Goal: Task Accomplishment & Management: Manage account settings

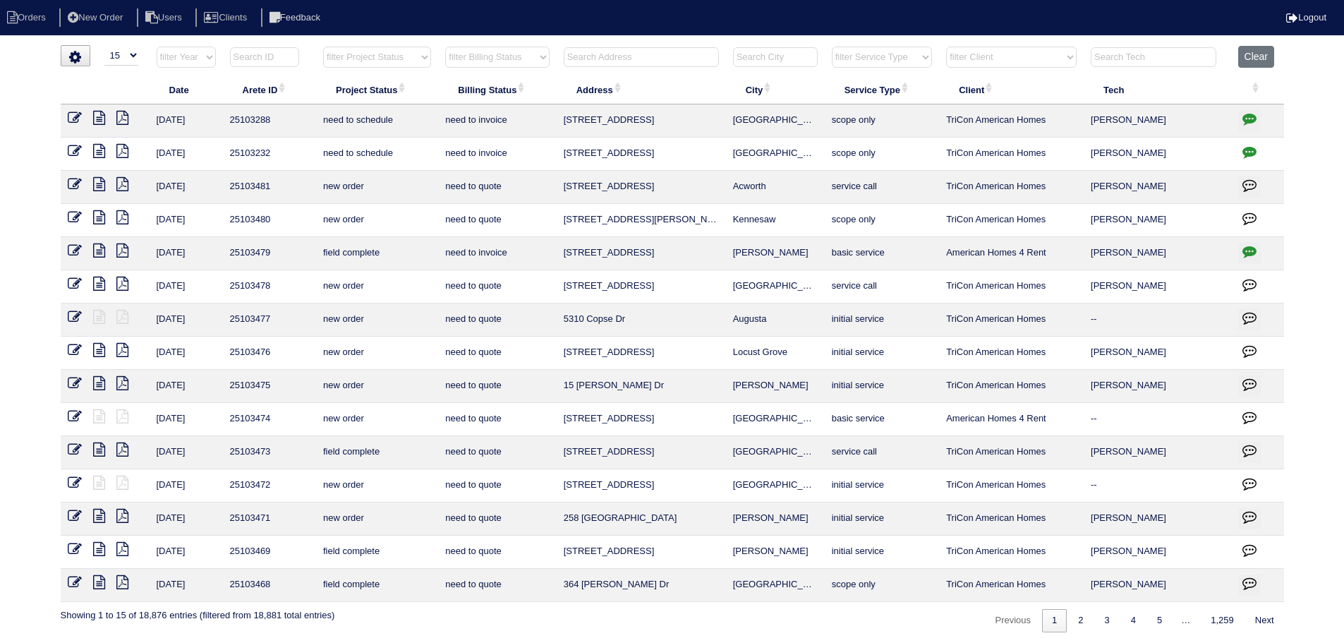
select select "15"
click at [1257, 58] on button "Clear" at bounding box center [1256, 57] width 36 height 22
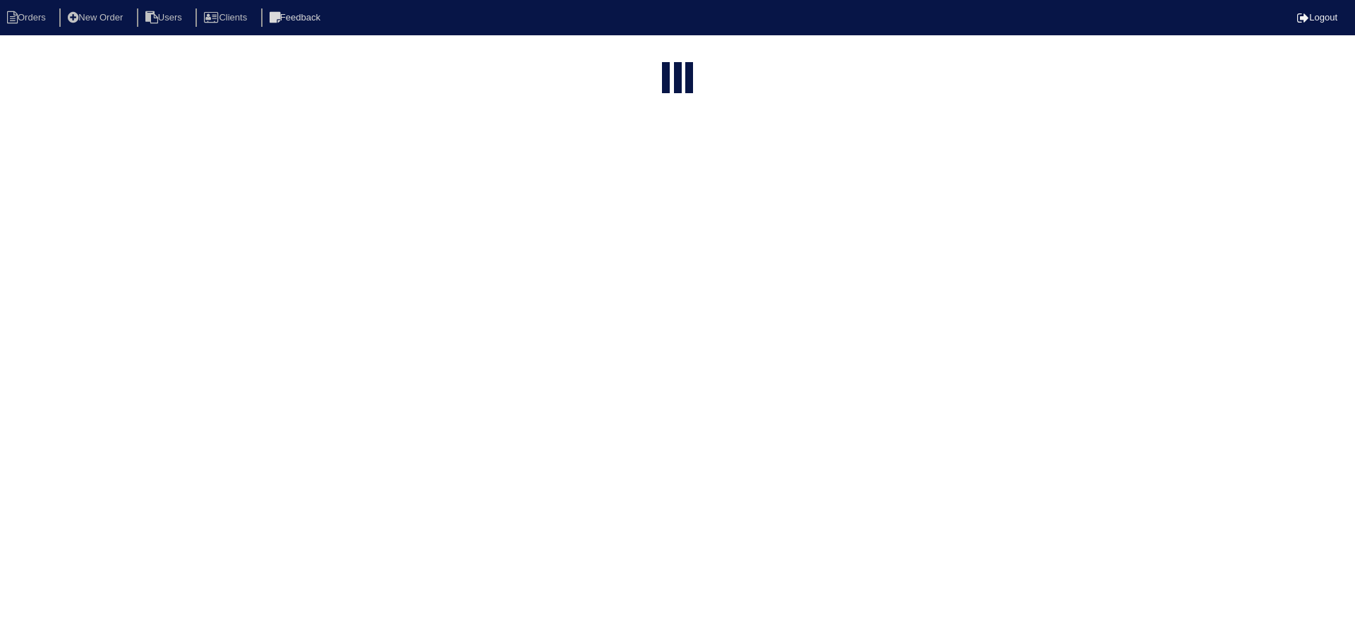
select select "15"
click at [358, 56] on select "filter Project Status -- Any Project Status -- new order assigned in progress f…" at bounding box center [377, 57] width 108 height 21
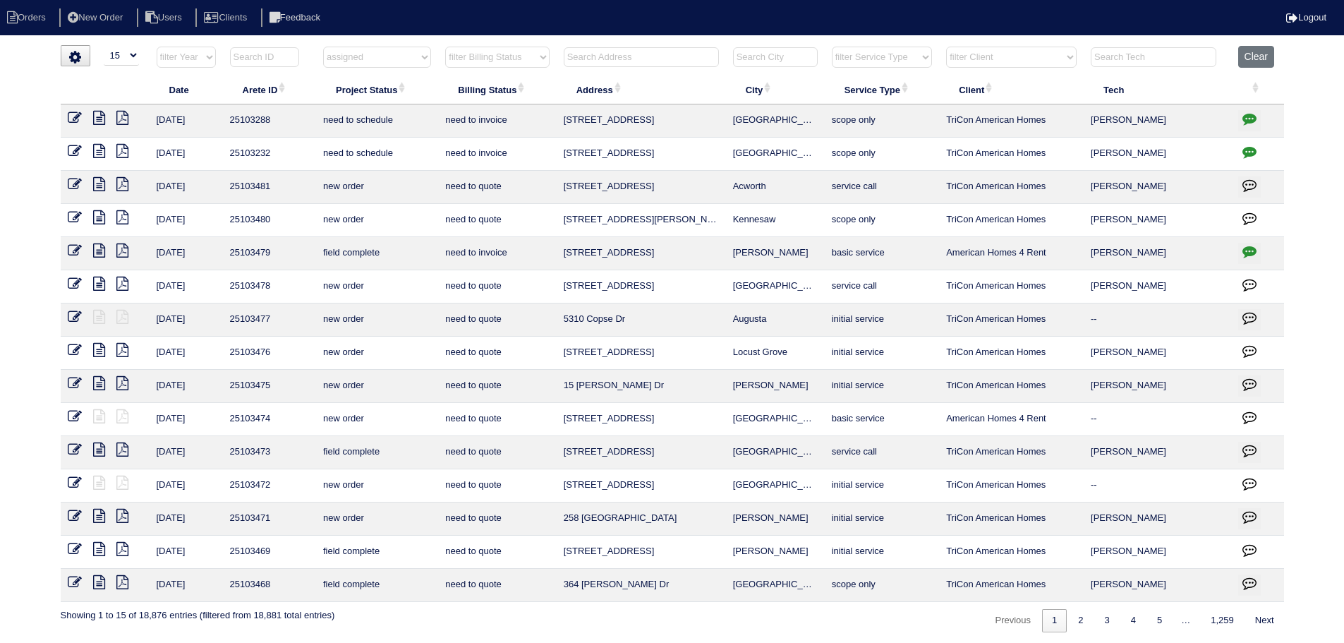
click at [323, 47] on select "filter Project Status -- Any Project Status -- new order assigned in progress f…" at bounding box center [377, 57] width 108 height 21
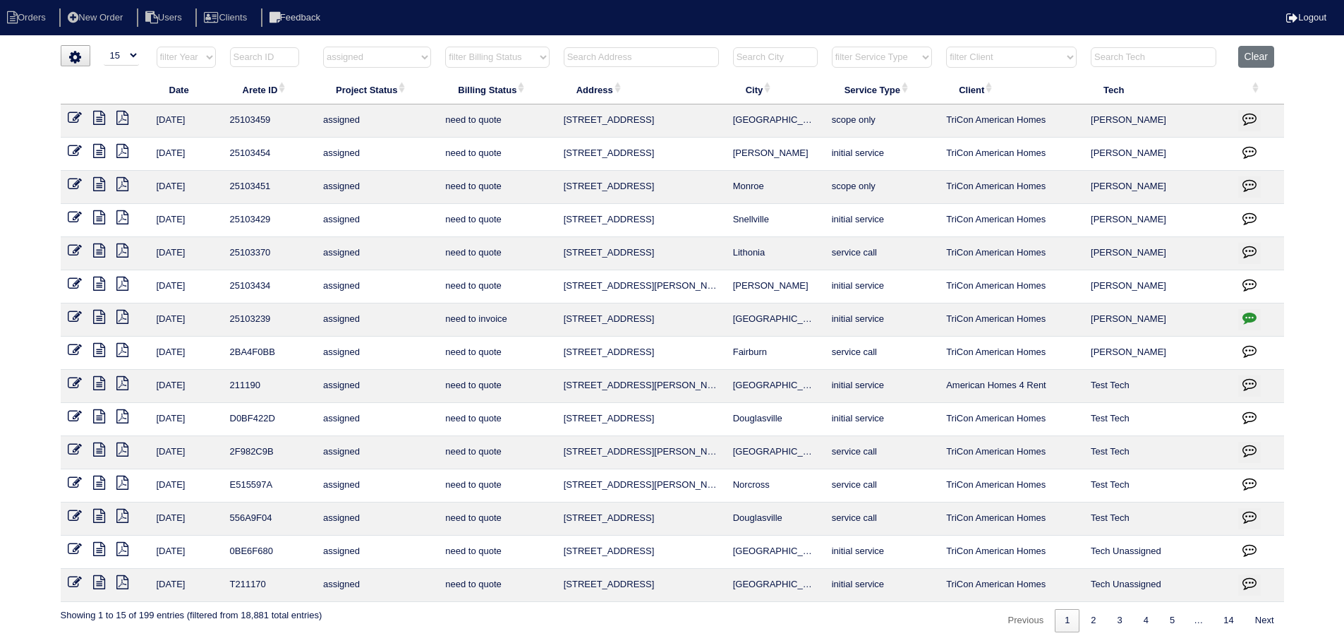
click at [369, 66] on select "filter Project Status -- Any Project Status -- new order assigned in progress f…" at bounding box center [377, 57] width 108 height 21
click at [323, 47] on select "filter Project Status -- Any Project Status -- new order assigned in progress f…" at bounding box center [377, 57] width 108 height 21
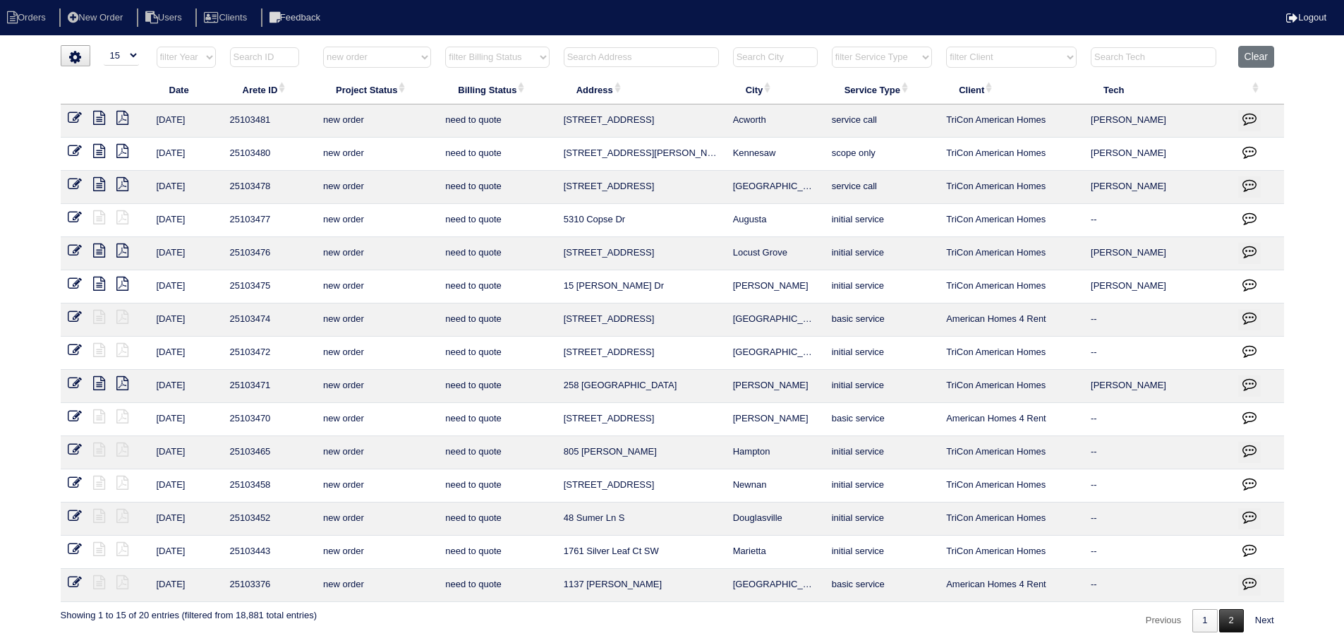
click at [1221, 615] on link "2" at bounding box center [1231, 620] width 25 height 23
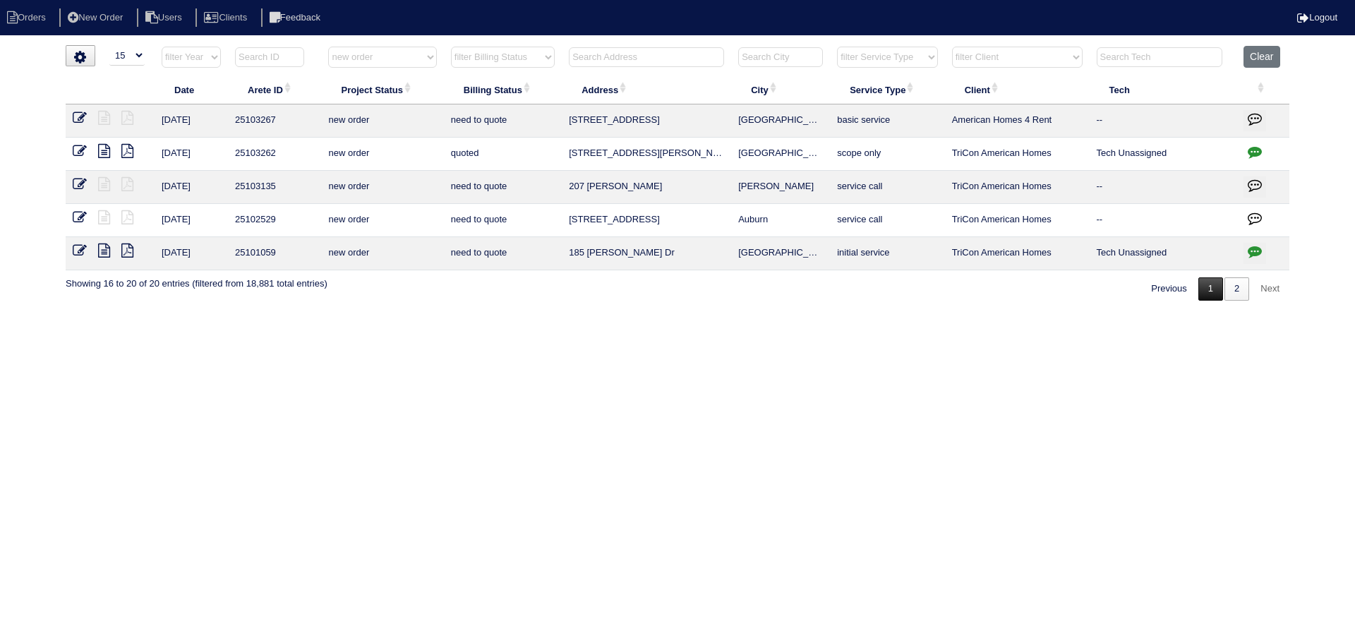
click at [1211, 294] on link "1" at bounding box center [1210, 288] width 25 height 23
select select "new order"
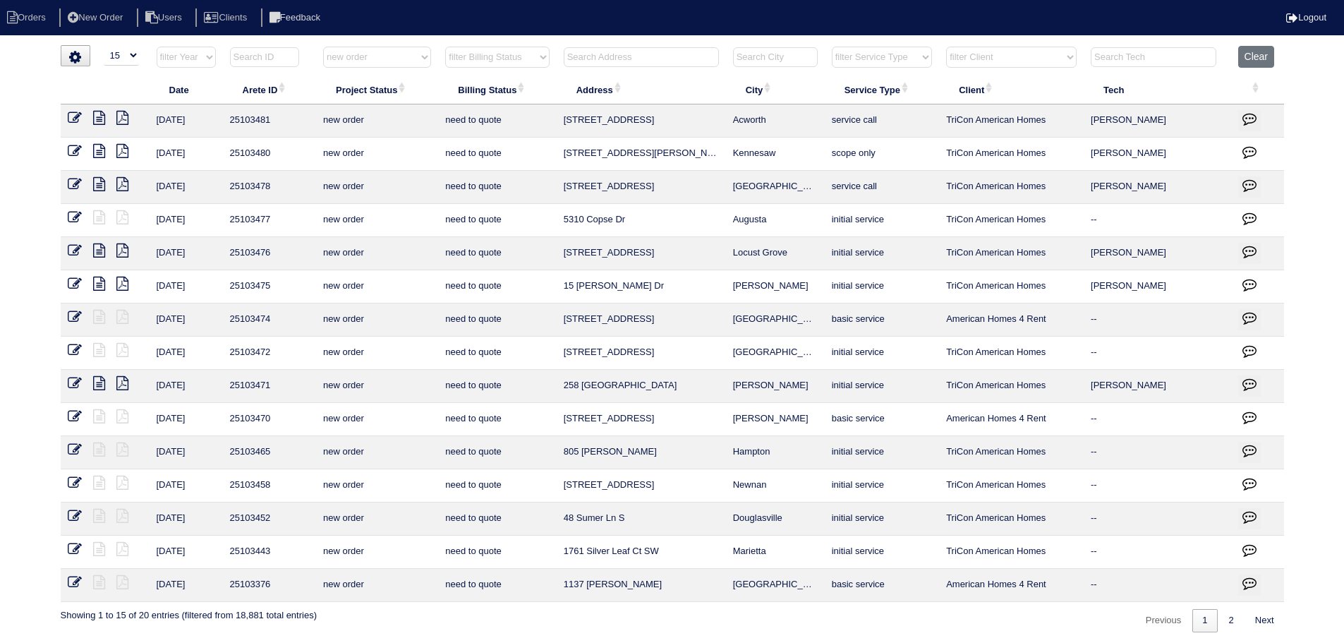
drag, startPoint x: 792, startPoint y: 554, endPoint x: 534, endPoint y: 550, distance: 257.6
click at [534, 550] on tr "9/16/25 25103443 new order need to quote 1761 Silver Leaf Ct SW Marietta initia…" at bounding box center [672, 552] width 1223 height 33
copy tr "1761 Silver Leaf Ct SW Marietta"
drag, startPoint x: 785, startPoint y: 156, endPoint x: 554, endPoint y: 146, distance: 231.6
click at [554, 146] on tr "9/19/25 25103480 new order need to quote 1505 Dickens Pl NW Kennesaw scope only…" at bounding box center [672, 154] width 1223 height 33
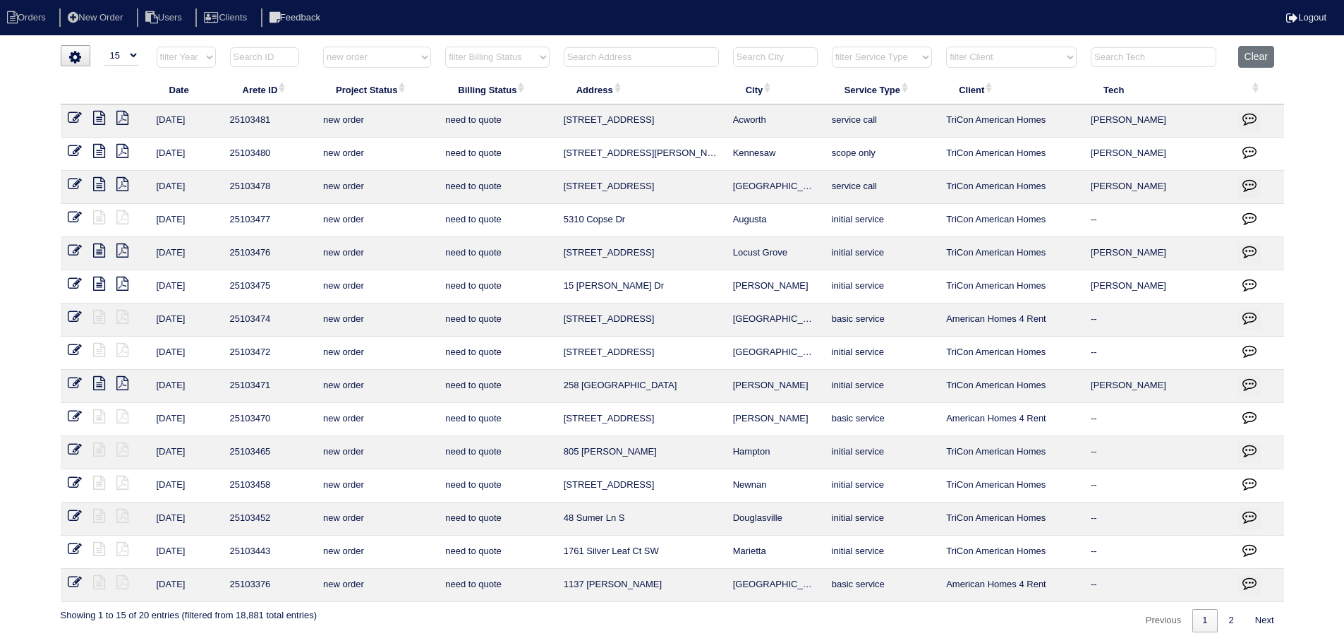
copy tr "1505 Dickens Pl NW Kennesaw"
drag, startPoint x: 799, startPoint y: 519, endPoint x: 524, endPoint y: 517, distance: 275.9
click at [519, 519] on tr "9/17/25 25103452 new order need to quote 48 Sumer Ln S Douglasville initial ser…" at bounding box center [672, 518] width 1223 height 33
copy tr "48 Sumer Ln S Douglasville"
click at [69, 152] on icon at bounding box center [75, 151] width 14 height 14
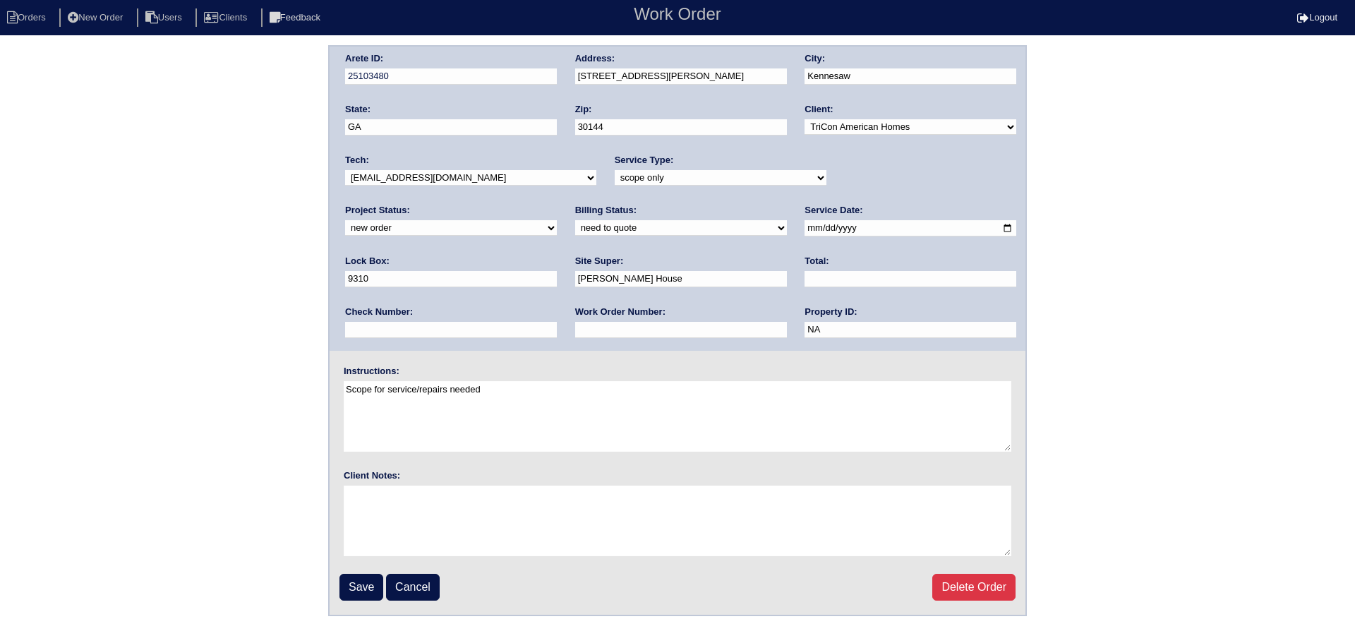
select select "75"
click at [345, 170] on select "-select- [EMAIL_ADDRESS][DOMAIN_NAME] [EMAIL_ADDRESS][DOMAIN_NAME] [EMAIL_ADDRE…" at bounding box center [470, 178] width 251 height 16
drag, startPoint x: 835, startPoint y: 176, endPoint x: 837, endPoint y: 186, distance: 10.1
click at [557, 220] on select "new order assigned in progress field complete need to schedule admin review arc…" at bounding box center [451, 228] width 212 height 16
select select "assigned"
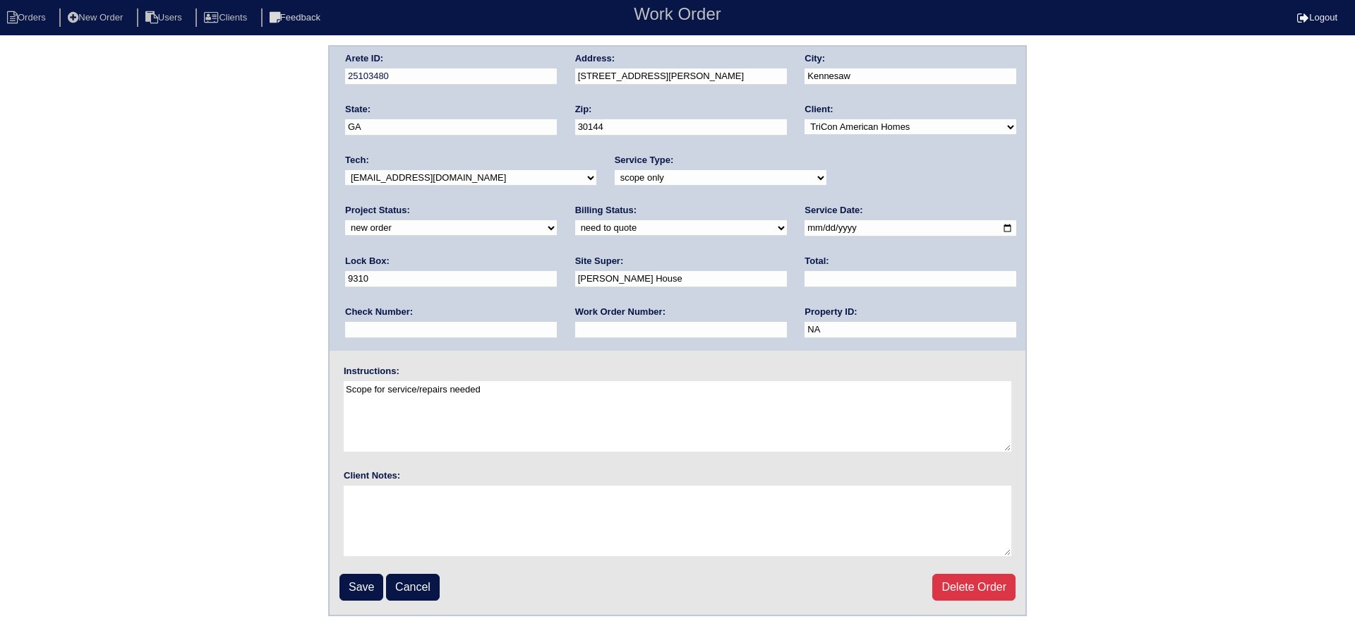
click at [557, 220] on select "new order assigned in progress field complete need to schedule admin review arc…" at bounding box center [451, 228] width 212 height 16
click at [804, 226] on input "[DATE]" at bounding box center [910, 228] width 212 height 16
type input "[DATE]"
click at [377, 584] on input "Save" at bounding box center [361, 587] width 44 height 27
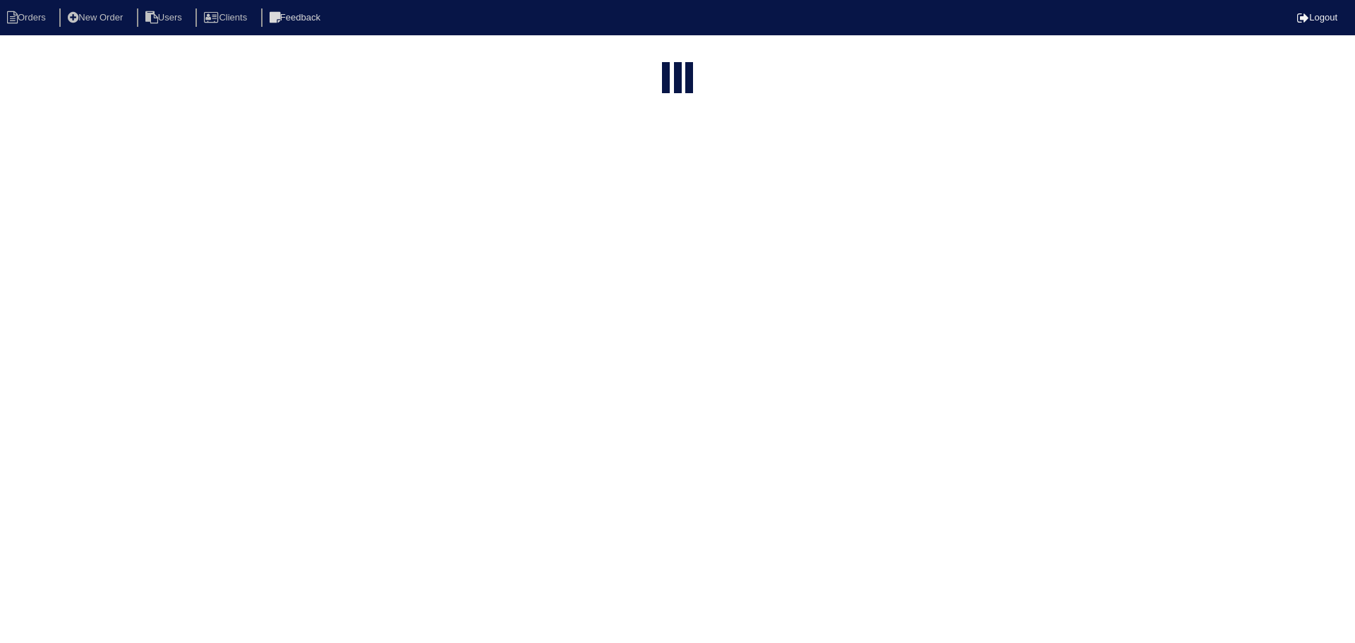
select select "15"
select select "new order"
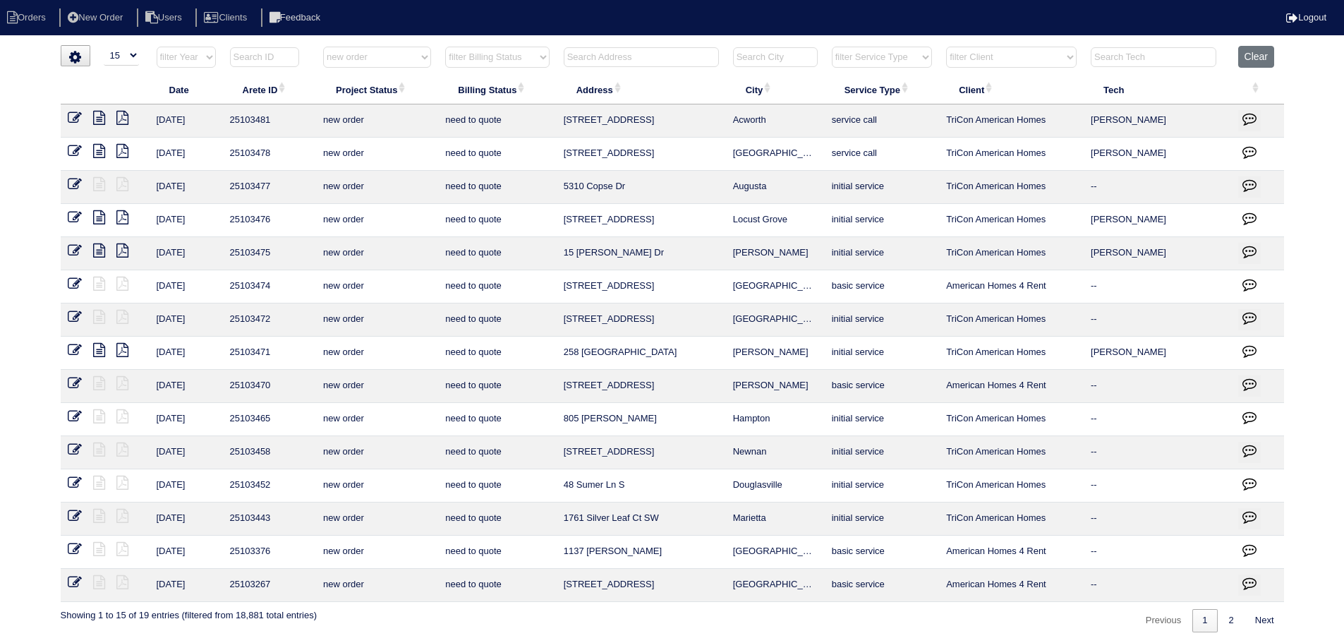
click at [80, 117] on icon at bounding box center [75, 118] width 14 height 14
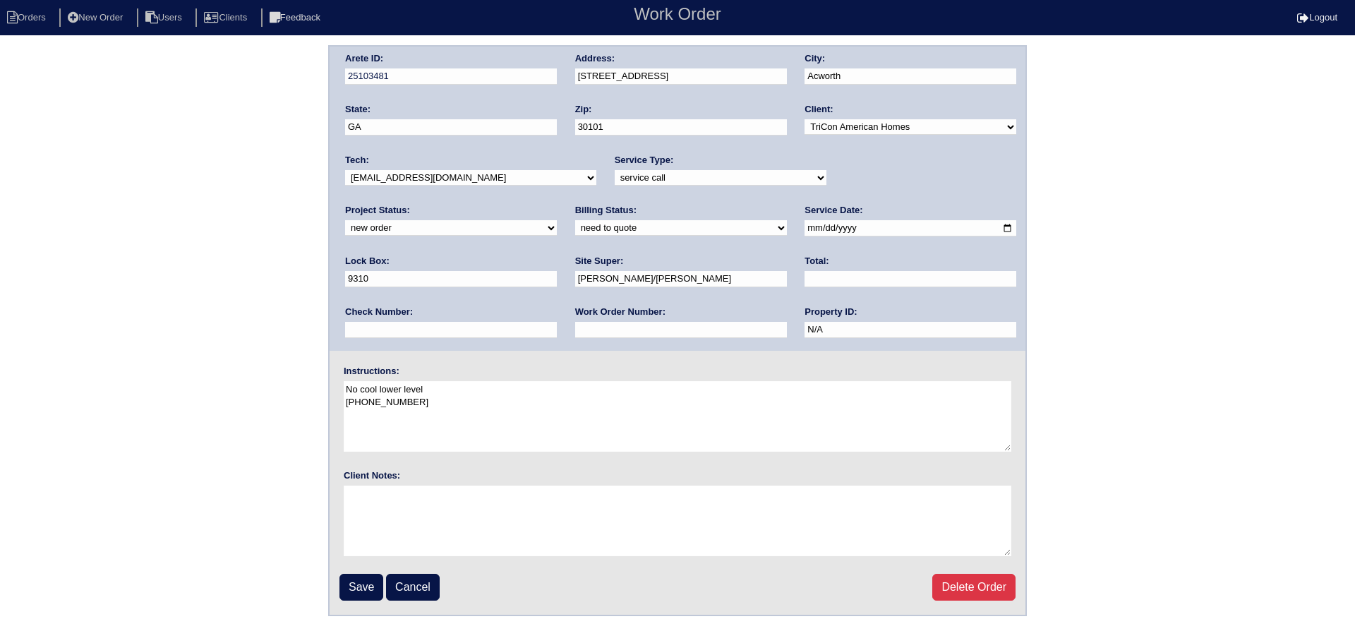
drag, startPoint x: 415, startPoint y: 174, endPoint x: 421, endPoint y: 185, distance: 12.6
click at [415, 174] on select "-select- [EMAIL_ADDRESS][DOMAIN_NAME] [EMAIL_ADDRESS][DOMAIN_NAME] [EMAIL_ADDRE…" at bounding box center [470, 178] width 251 height 16
click at [557, 220] on select "new order assigned in progress field complete need to schedule admin review arc…" at bounding box center [451, 228] width 212 height 16
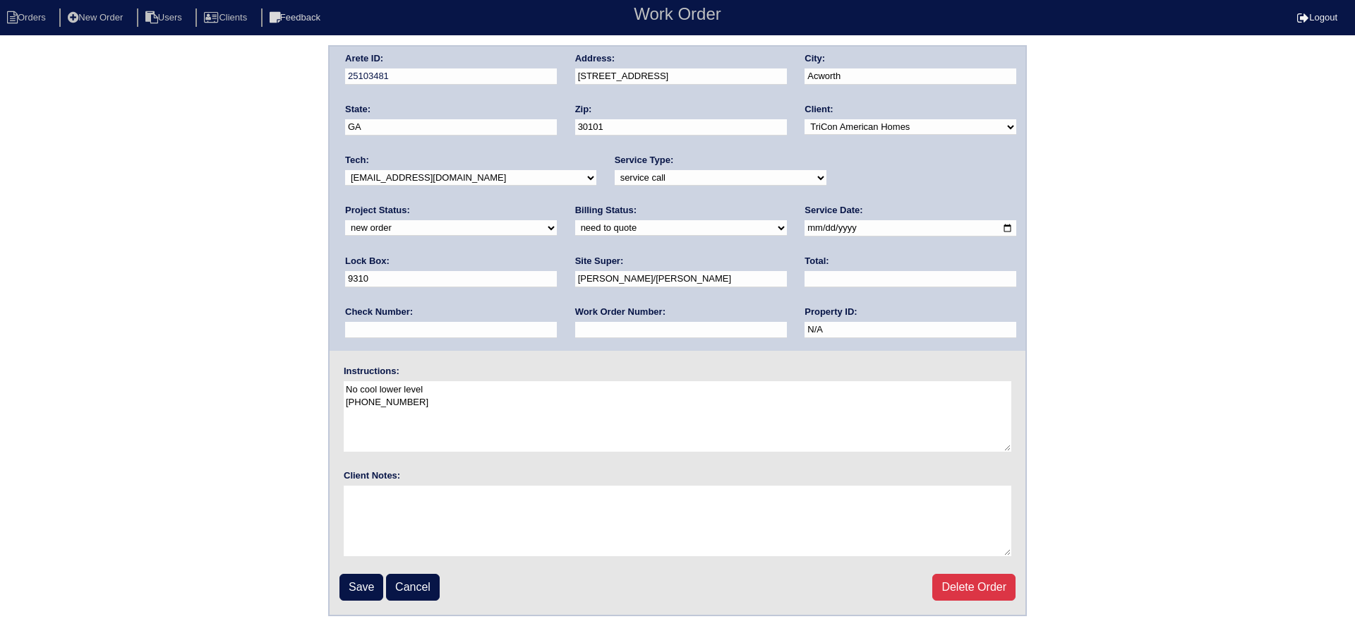
click at [557, 220] on select "new order assigned in progress field complete need to schedule admin review arc…" at bounding box center [451, 228] width 212 height 16
select select "assigned"
click at [557, 220] on select "new order assigned in progress field complete need to schedule admin review arc…" at bounding box center [451, 228] width 212 height 16
click at [804, 224] on input "2025-09-19" at bounding box center [910, 228] width 212 height 16
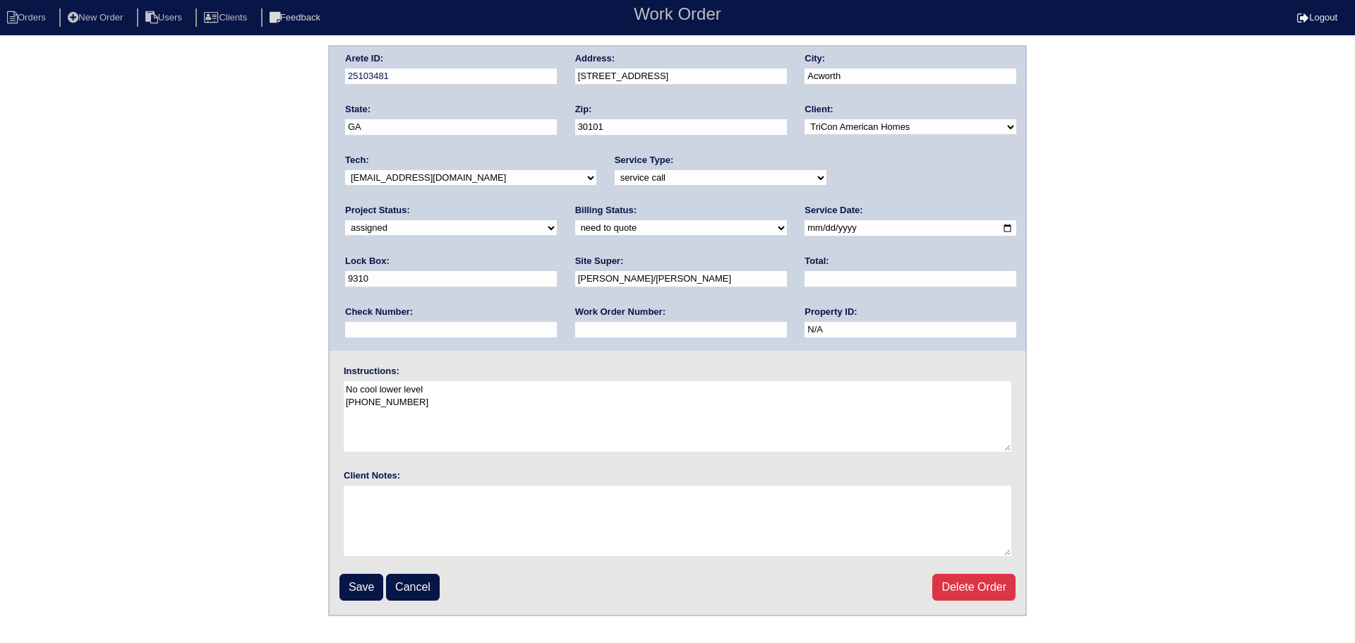
type input "2025-09-20"
click at [380, 586] on input "Save" at bounding box center [361, 587] width 44 height 27
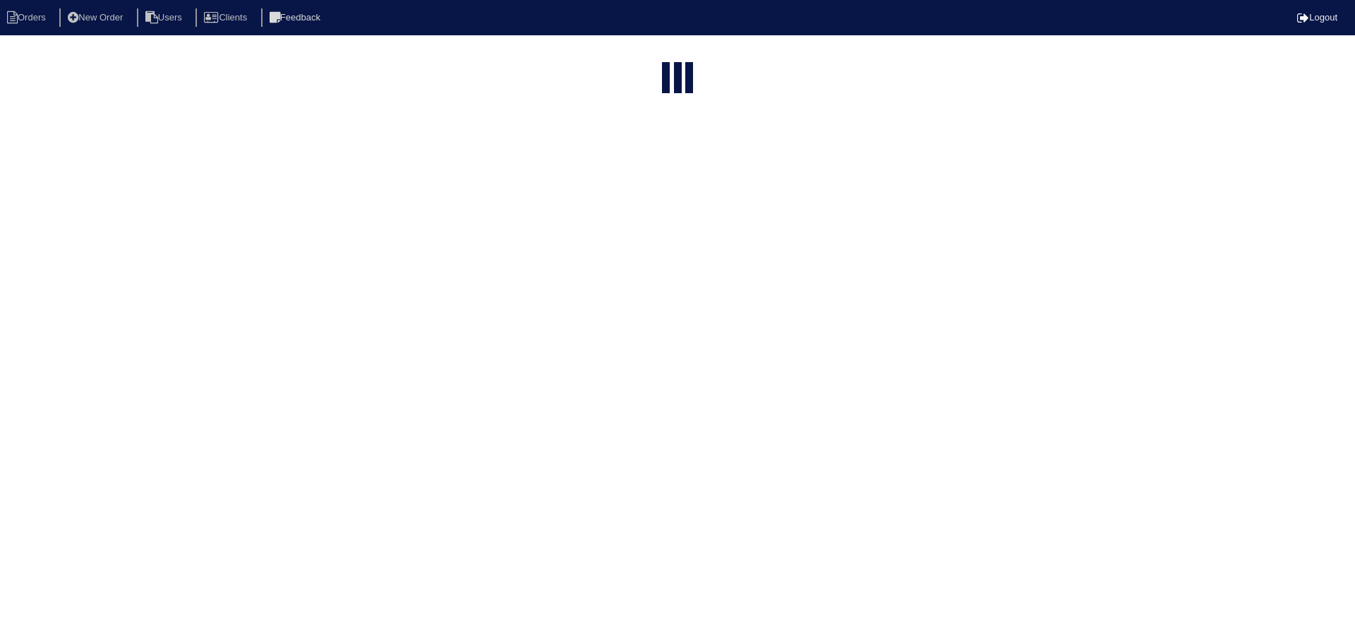
select select "15"
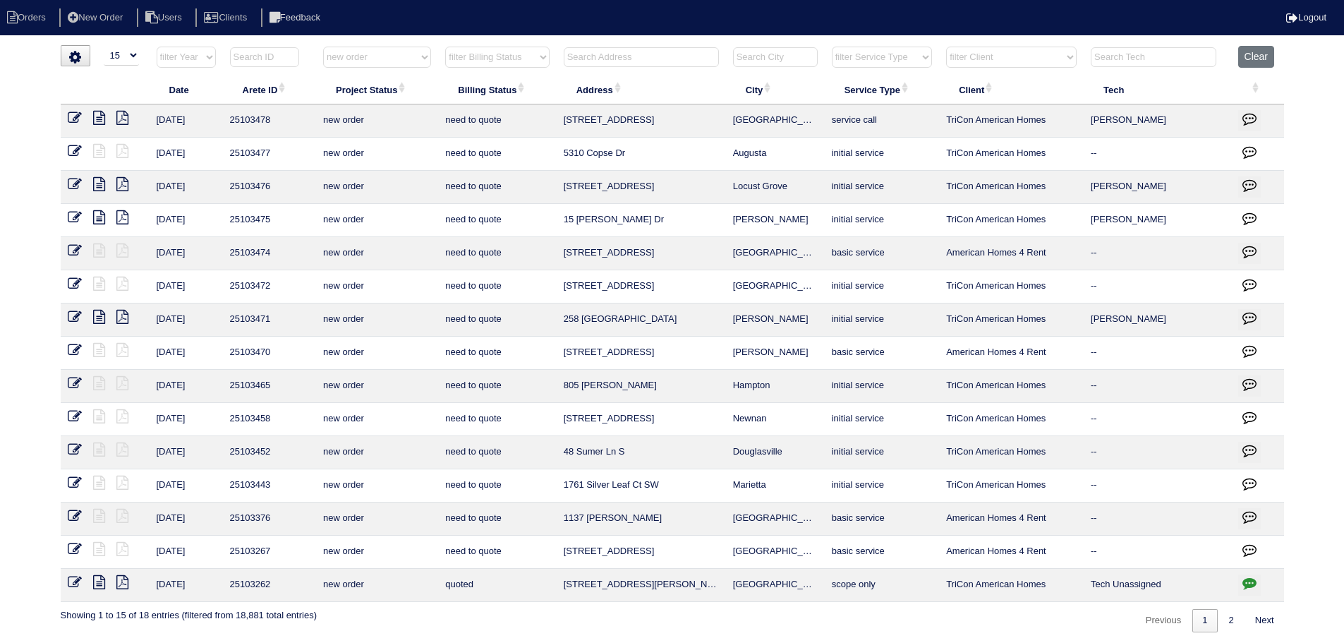
click at [1213, 616] on link "1" at bounding box center [1204, 620] width 25 height 23
click at [1219, 617] on link "2" at bounding box center [1231, 620] width 25 height 23
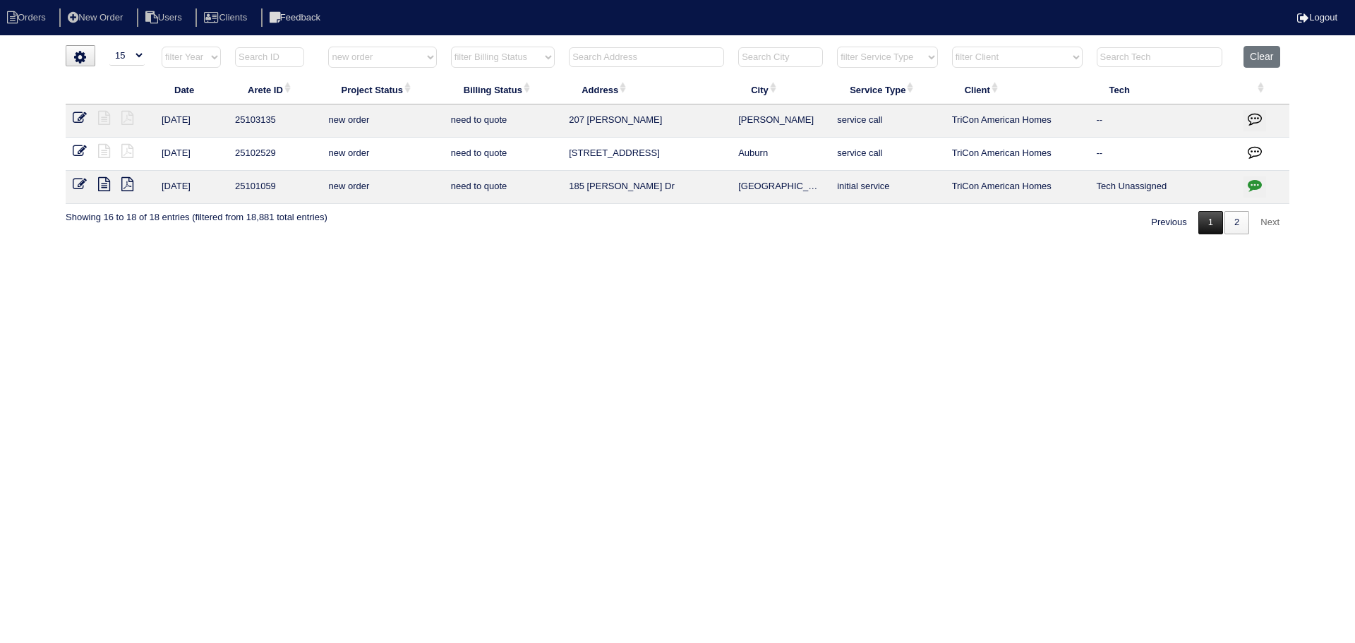
click at [1203, 221] on link "1" at bounding box center [1210, 222] width 25 height 23
select select "new order"
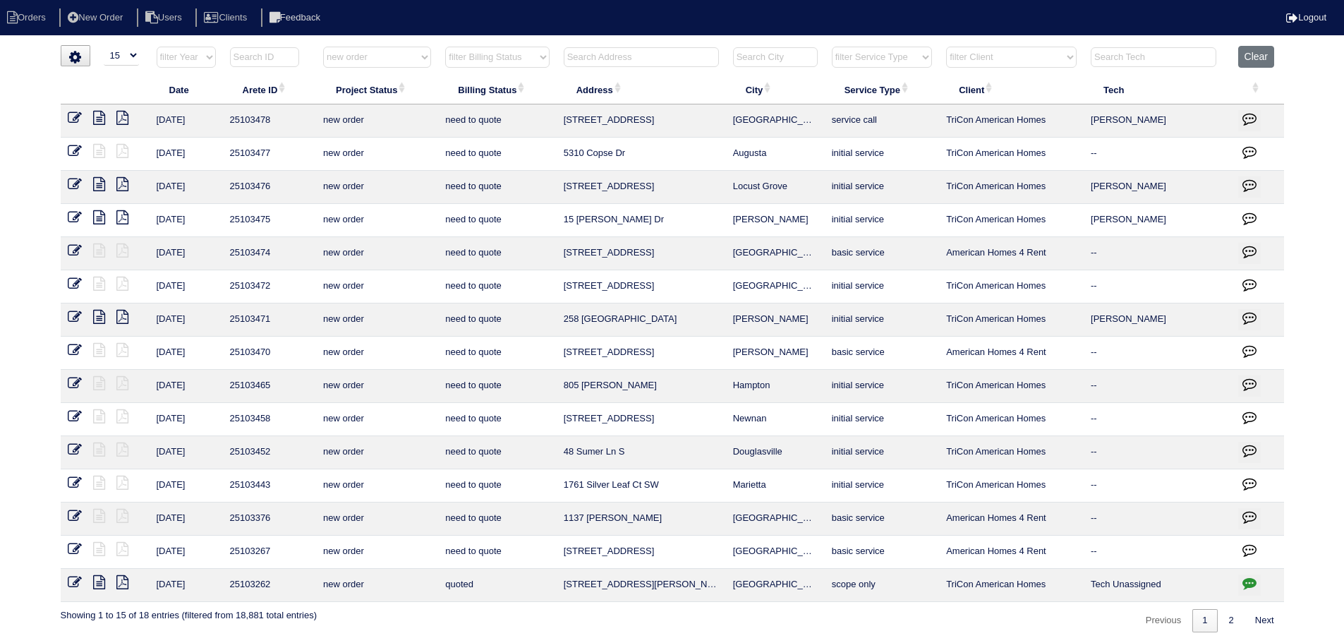
click at [79, 486] on icon at bounding box center [75, 483] width 14 height 14
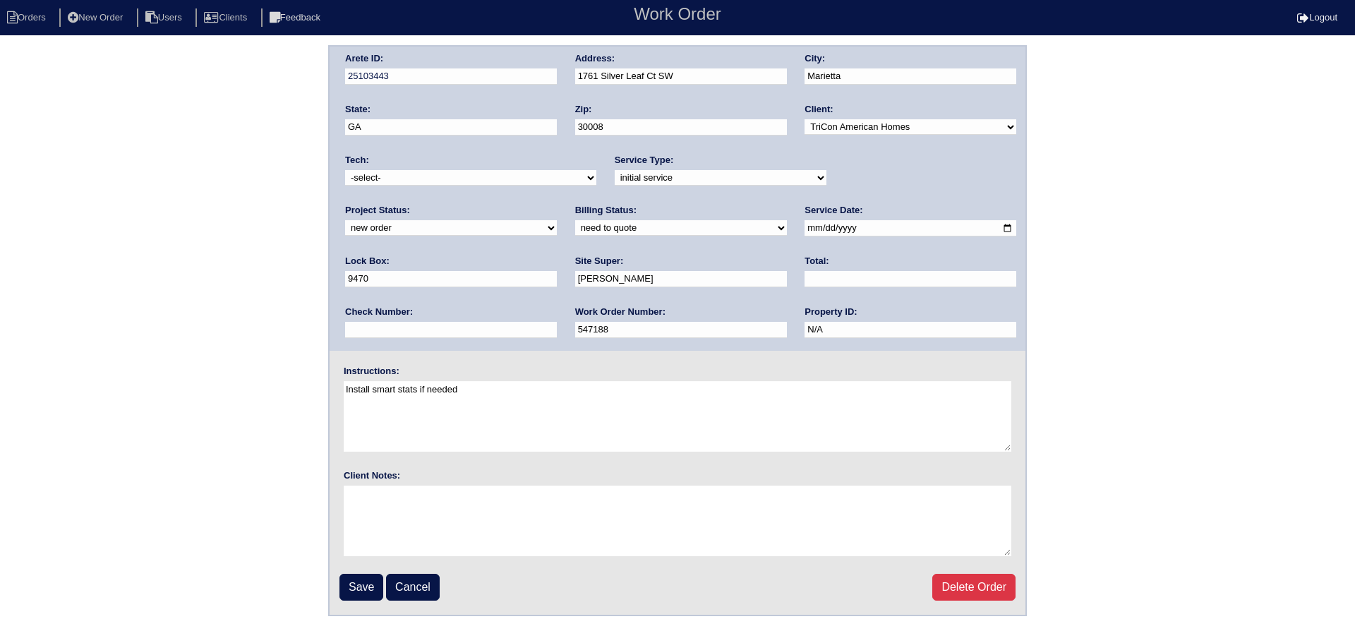
click at [557, 220] on select "new order assigned in progress field complete need to schedule admin review arc…" at bounding box center [451, 228] width 212 height 16
select select "assigned"
click at [557, 220] on select "new order assigned in progress field complete need to schedule admin review arc…" at bounding box center [451, 228] width 212 height 16
click at [804, 224] on input "2025-09-16" at bounding box center [910, 228] width 212 height 16
type input "2025-09-20"
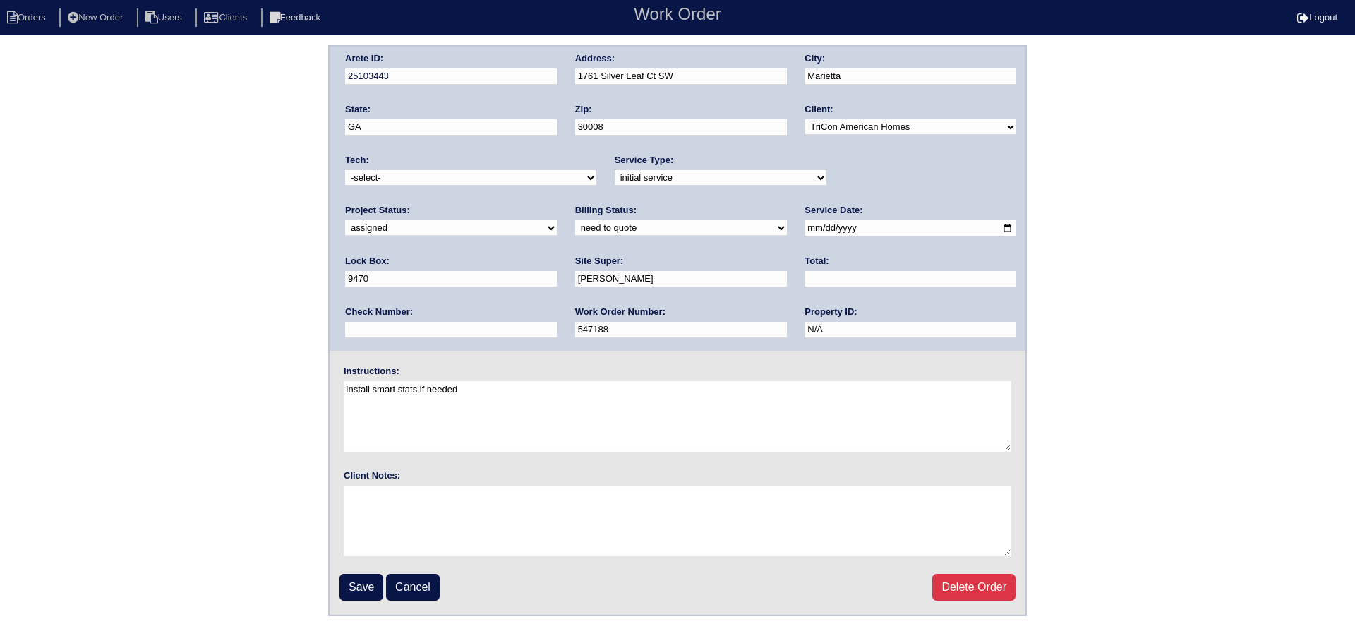
click at [453, 184] on select "-select- aretesmg+backup-tech@gmail.com benjohnholt88@gmail.com callisonhvac@ya…" at bounding box center [470, 178] width 251 height 16
select select "75"
click at [345, 170] on select "-select- aretesmg+backup-tech@gmail.com benjohnholt88@gmail.com callisonhvac@ya…" at bounding box center [470, 178] width 251 height 16
click at [361, 582] on input "Save" at bounding box center [361, 587] width 44 height 27
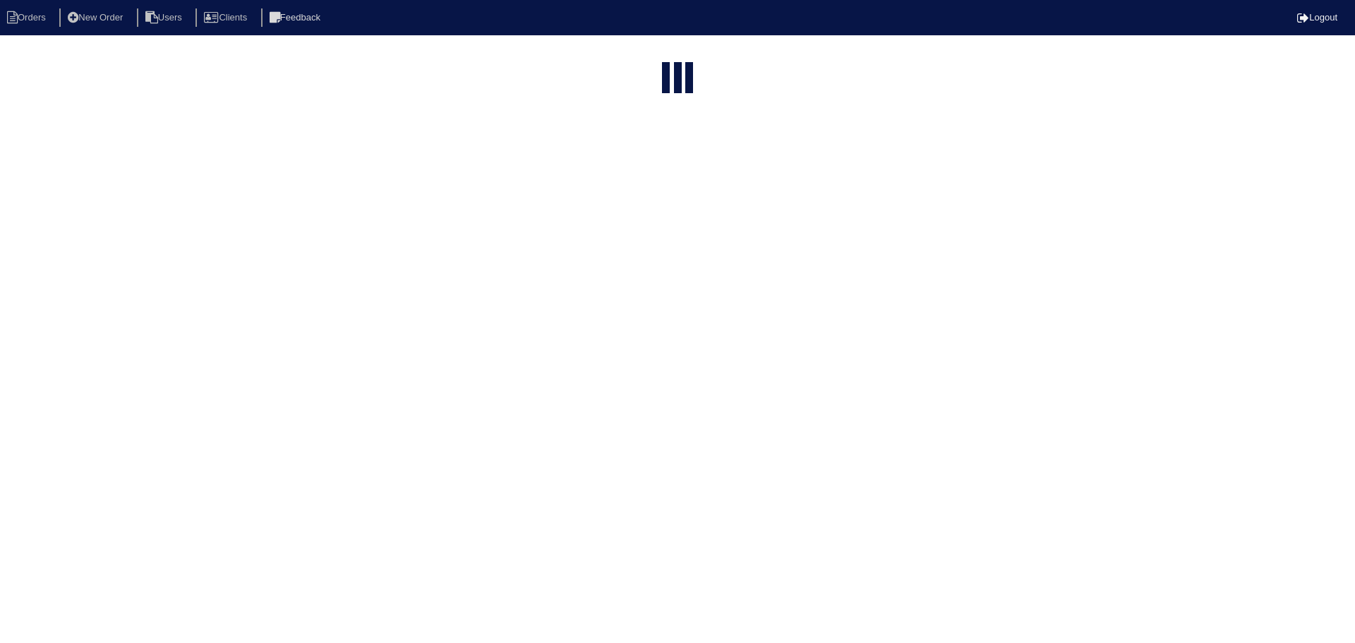
select select "15"
select select "new order"
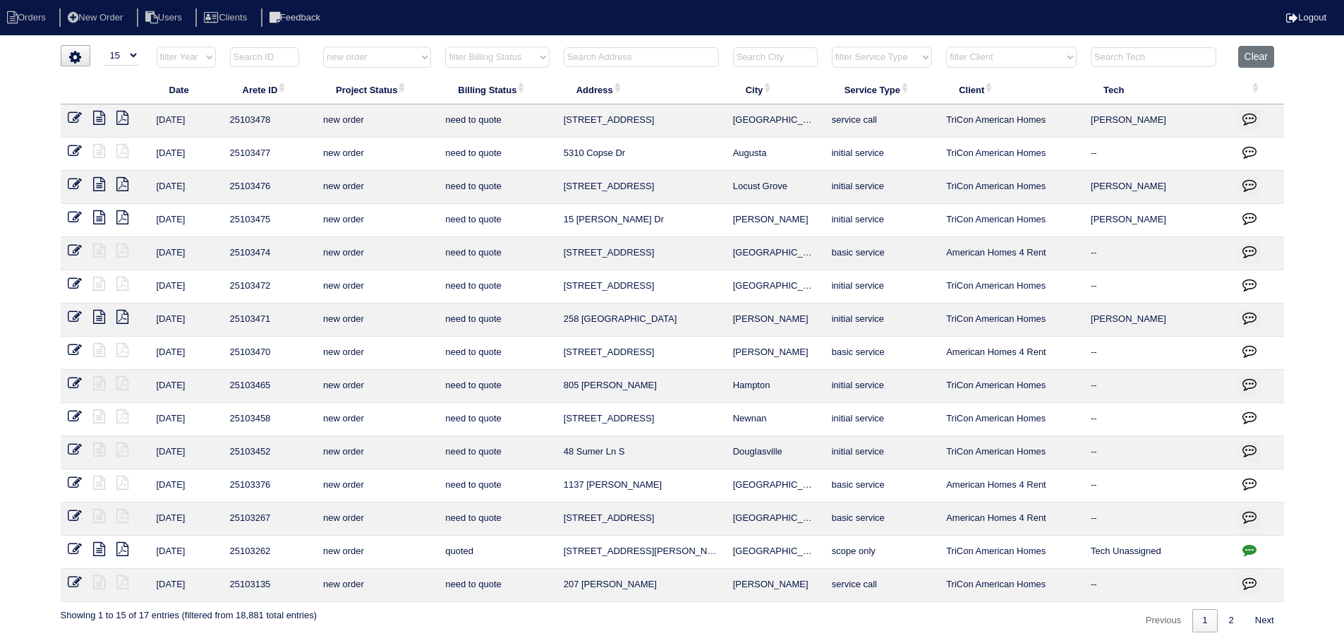
click at [76, 456] on icon at bounding box center [75, 449] width 14 height 14
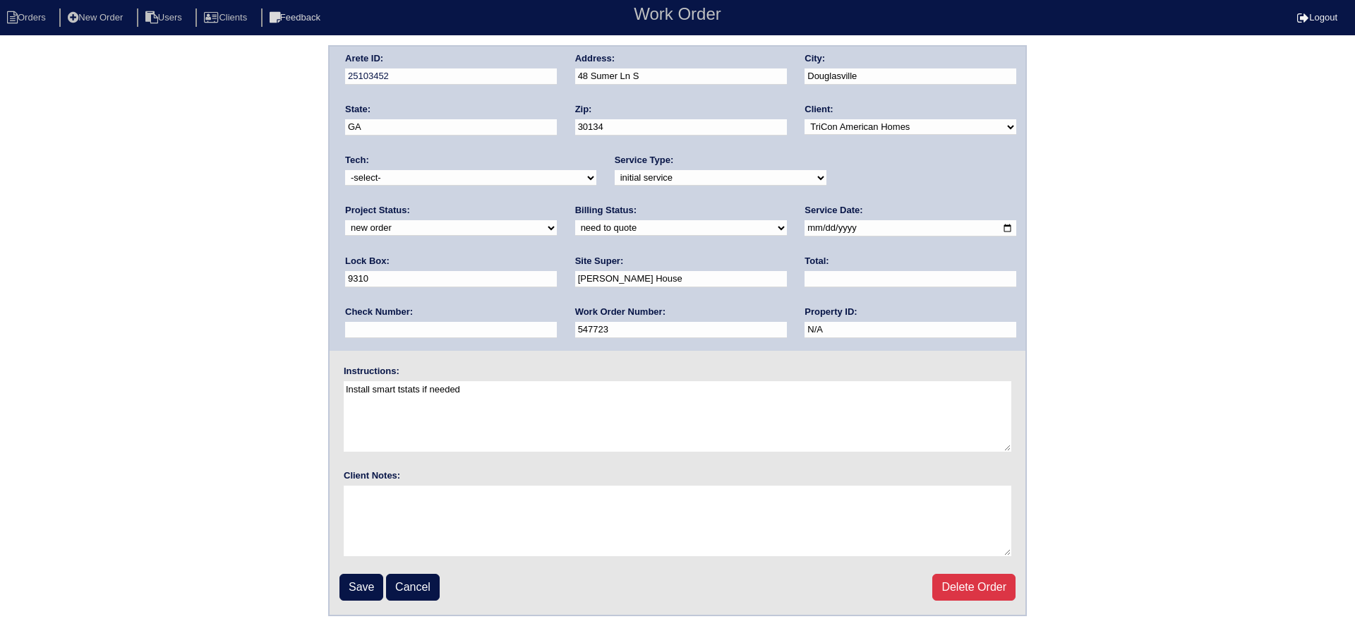
click at [417, 178] on select "-select- [EMAIL_ADDRESS][DOMAIN_NAME] [EMAIL_ADDRESS][DOMAIN_NAME] [EMAIL_ADDRE…" at bounding box center [470, 178] width 251 height 16
select select "75"
click at [345, 170] on select "-select- [EMAIL_ADDRESS][DOMAIN_NAME] [EMAIL_ADDRESS][DOMAIN_NAME] [EMAIL_ADDRE…" at bounding box center [470, 178] width 251 height 16
drag, startPoint x: 869, startPoint y: 176, endPoint x: 867, endPoint y: 186, distance: 9.4
click at [557, 220] on select "new order assigned in progress field complete need to schedule admin review arc…" at bounding box center [451, 228] width 212 height 16
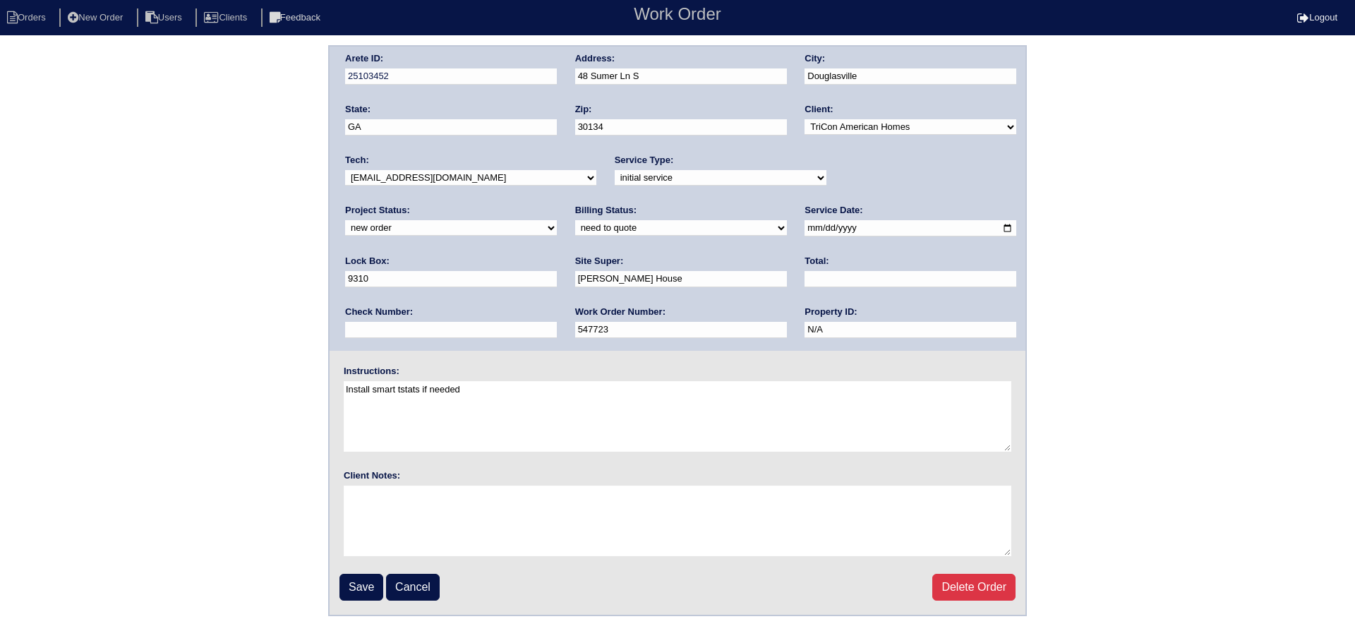
select select "assigned"
click at [557, 220] on select "new order assigned in progress field complete need to schedule admin review arc…" at bounding box center [451, 228] width 212 height 16
click at [804, 232] on input "2025-09-17" at bounding box center [910, 228] width 212 height 16
click at [804, 229] on input "2025-09-17" at bounding box center [910, 228] width 212 height 16
type input "2025-09-20"
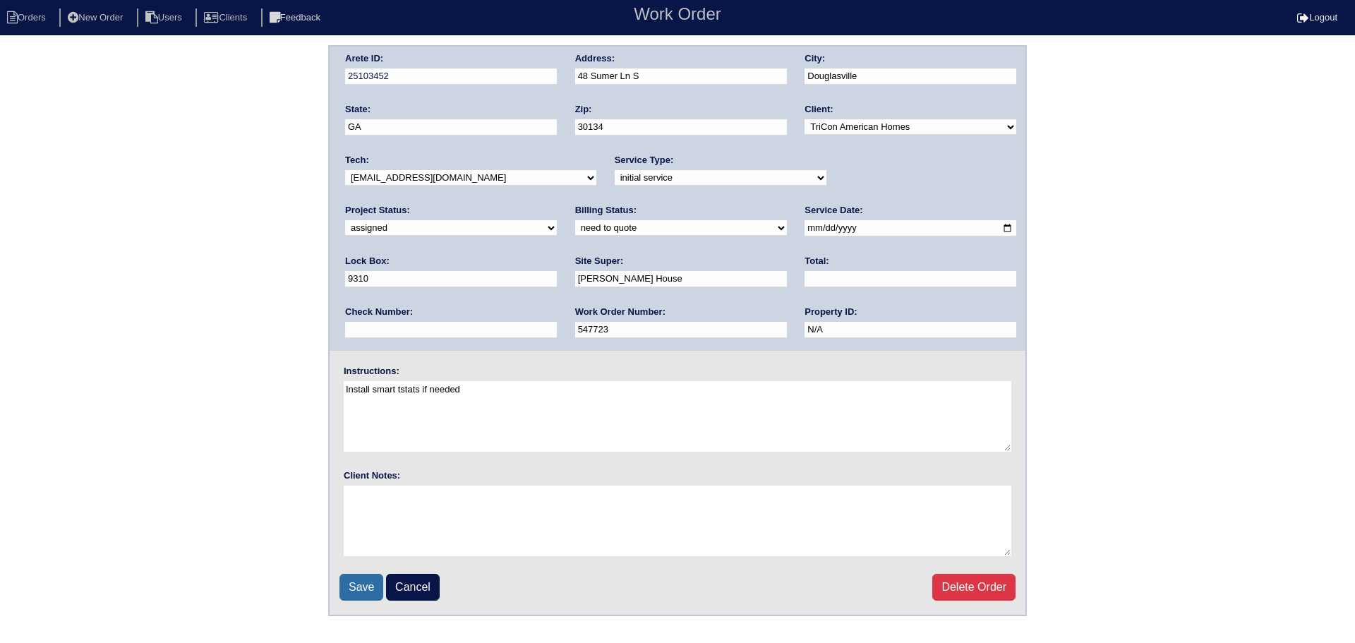
click at [356, 580] on input "Save" at bounding box center [361, 587] width 44 height 27
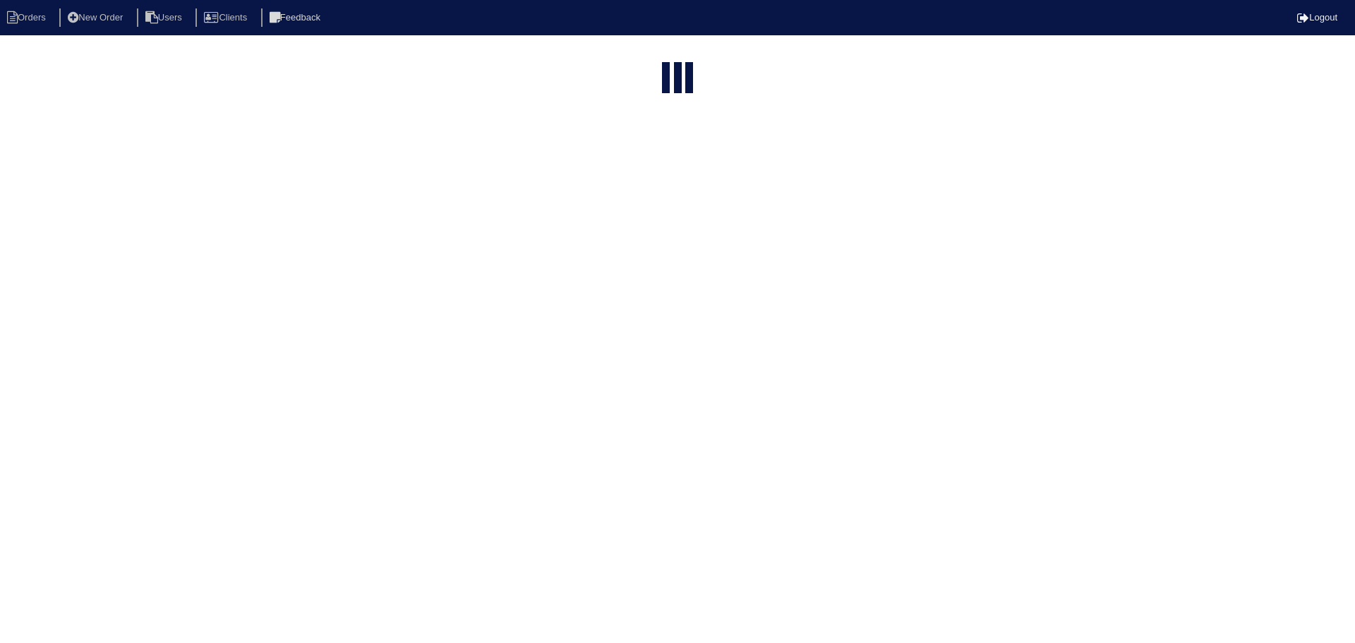
select select "15"
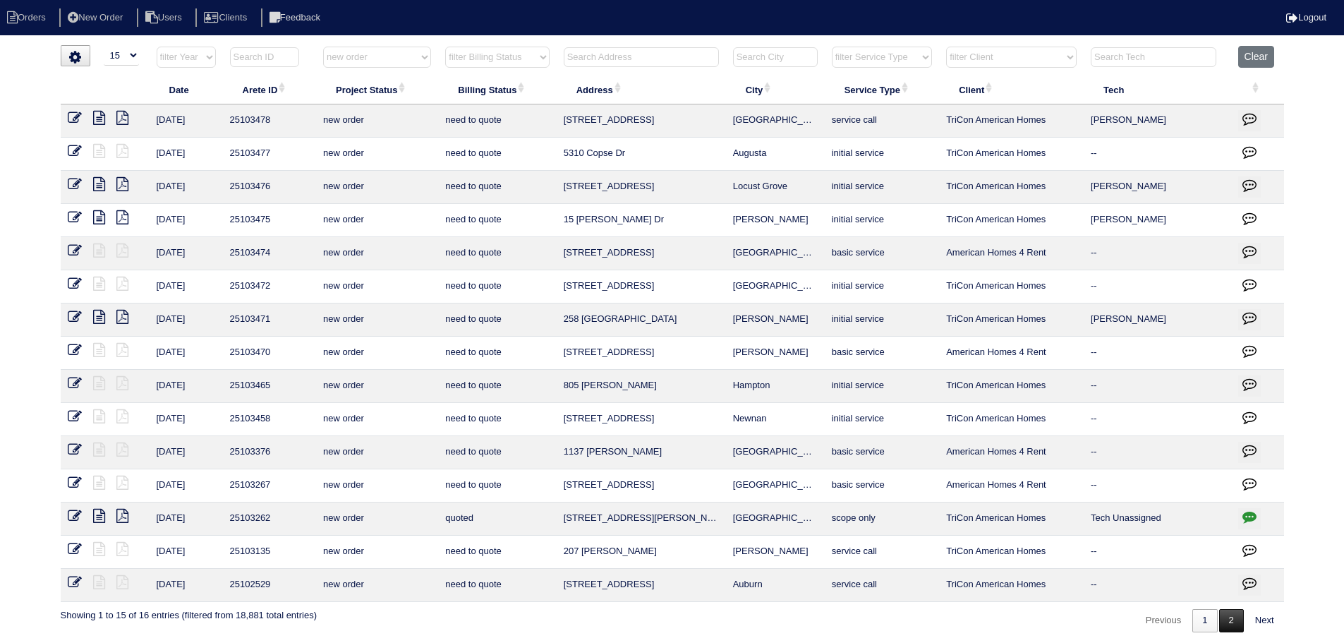
click at [1237, 617] on link "2" at bounding box center [1231, 620] width 25 height 23
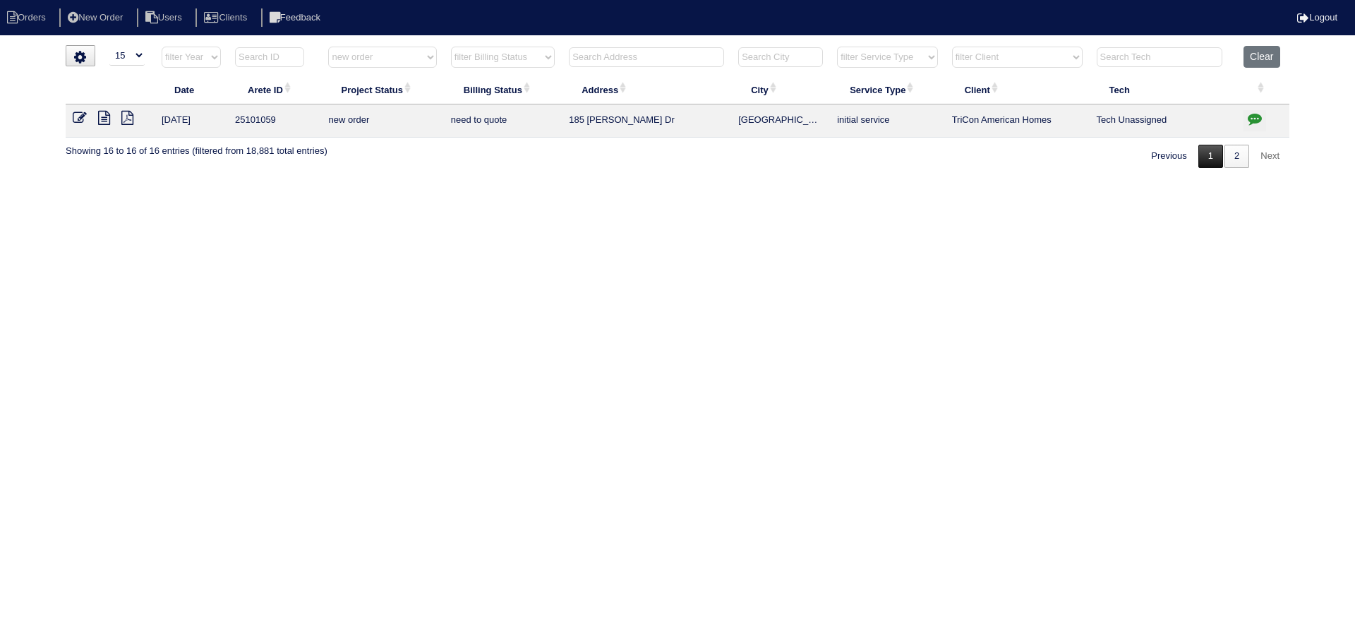
click at [1216, 159] on link "1" at bounding box center [1210, 156] width 25 height 23
select select "new order"
